Goal: Task Accomplishment & Management: Manage account settings

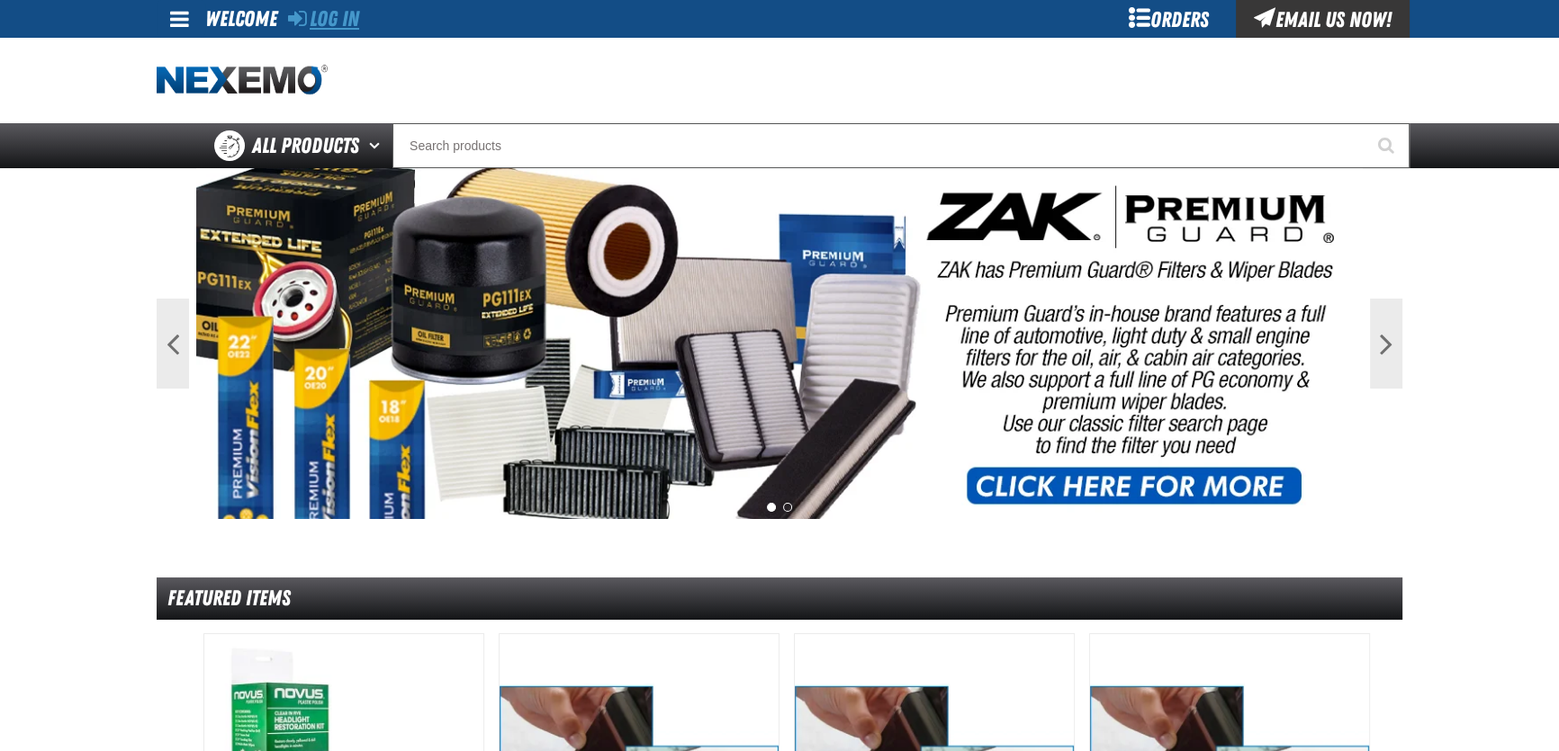
click at [338, 30] on div "Log In" at bounding box center [323, 19] width 71 height 38
click at [338, 27] on link "Log In" at bounding box center [323, 18] width 71 height 25
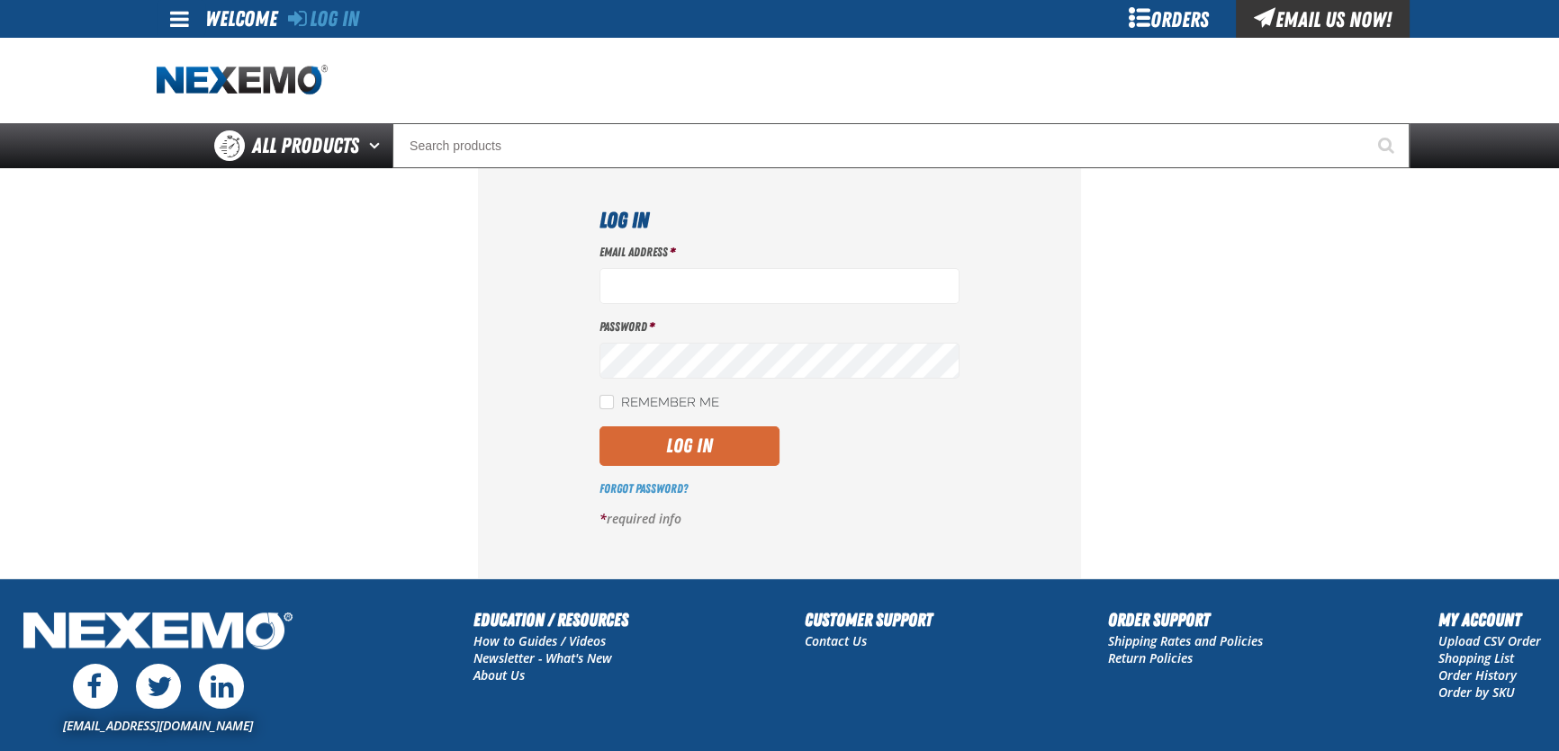
type input "[EMAIL_ADDRESS][DOMAIN_NAME]"
click at [720, 454] on button "Log In" at bounding box center [689, 447] width 180 height 40
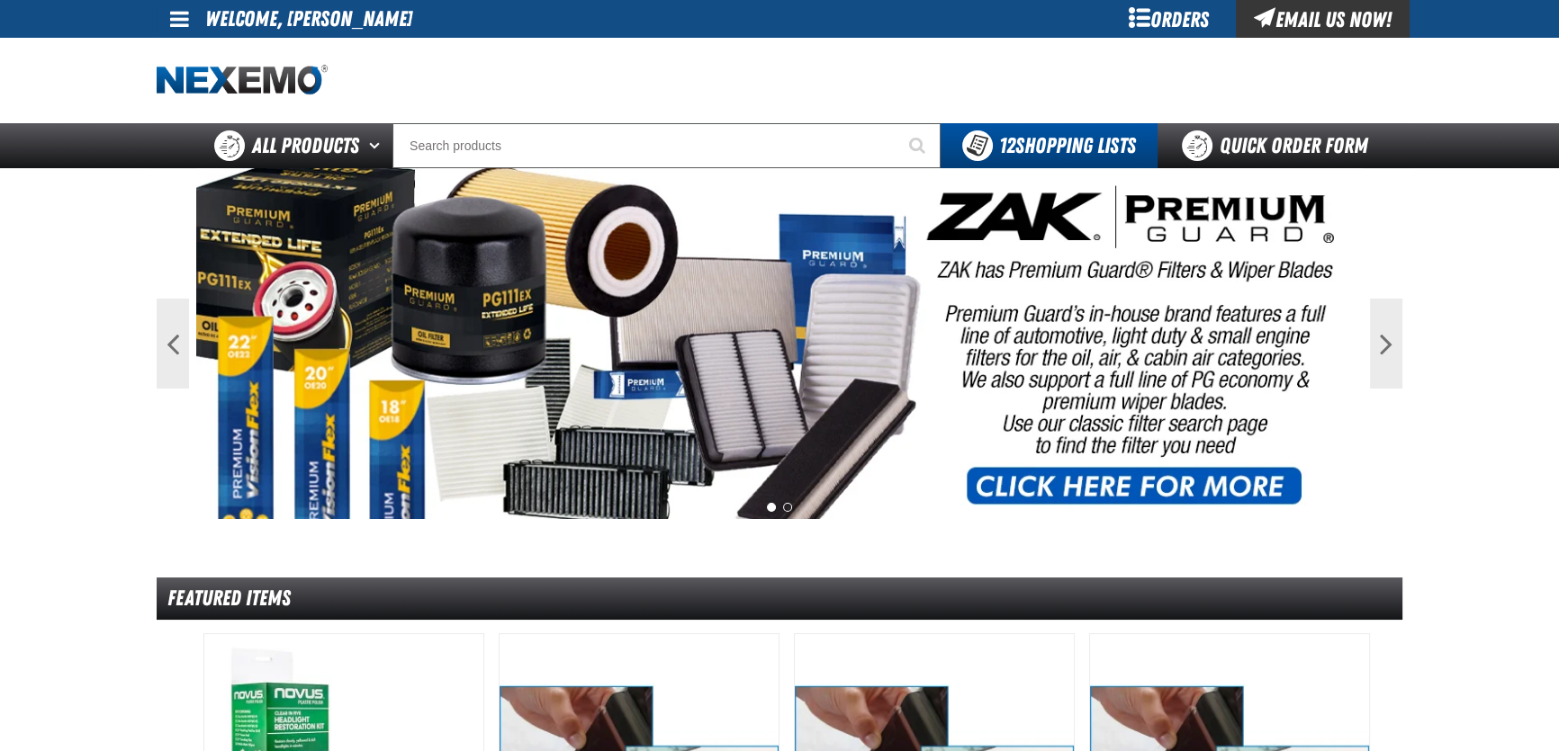
click at [180, 23] on span at bounding box center [179, 19] width 19 height 22
click at [213, 58] on link "My Account My Account" at bounding box center [205, 53] width 80 height 17
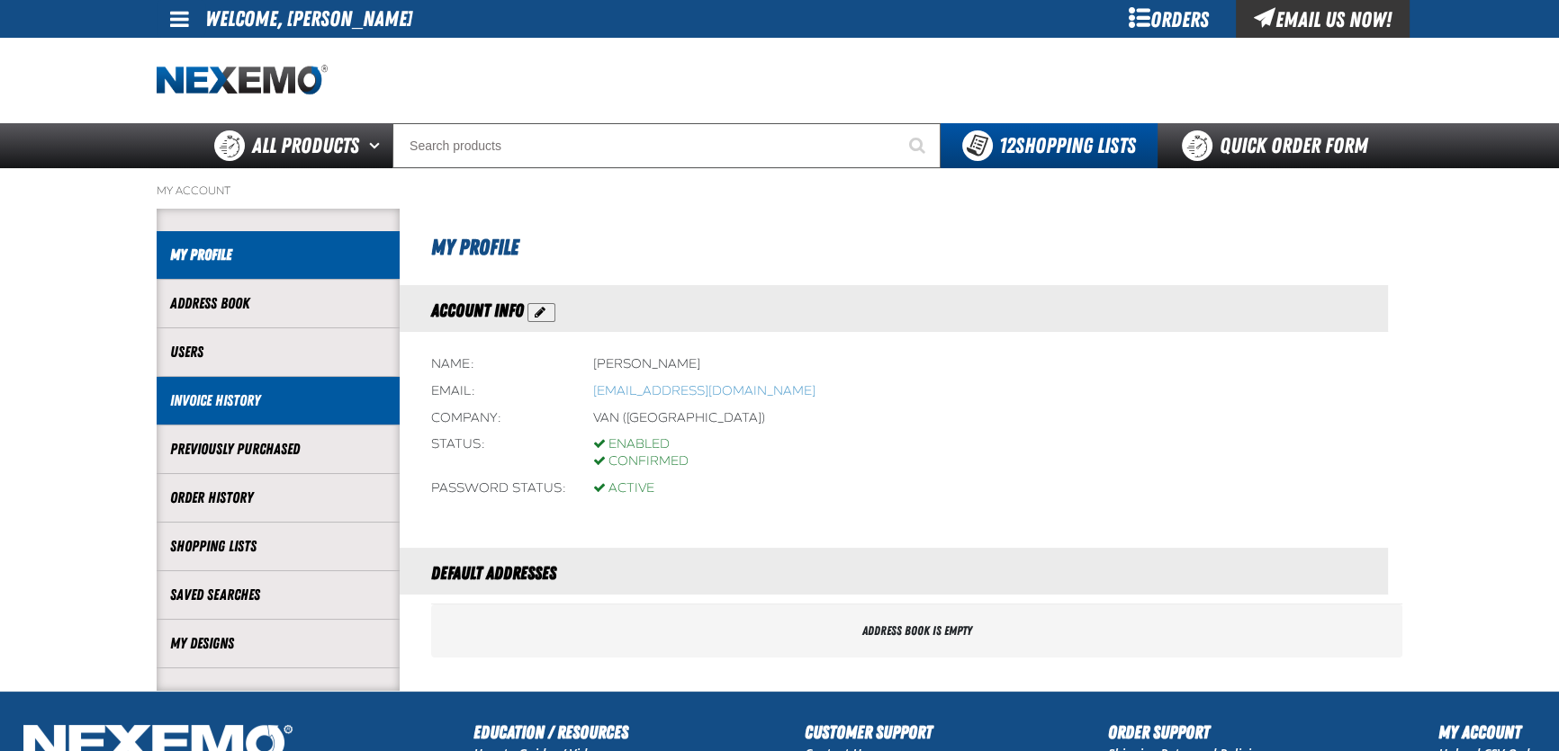
click at [194, 413] on li "Invoice History" at bounding box center [278, 401] width 243 height 49
click at [255, 404] on link "Invoice History" at bounding box center [278, 401] width 216 height 21
